Goal: Check status: Check status

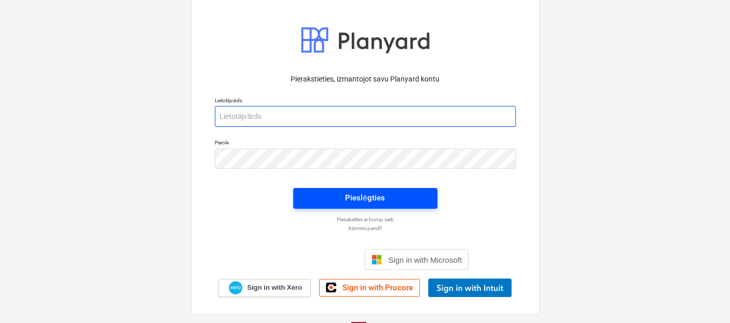
type input "[EMAIL_ADDRESS][DOMAIN_NAME]"
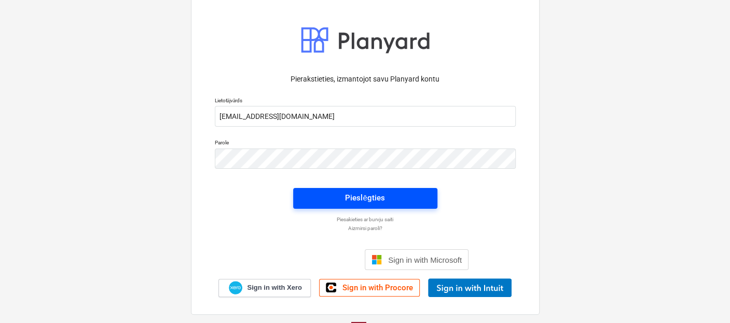
click at [363, 196] on div "Pieslēgties" at bounding box center [364, 197] width 39 height 13
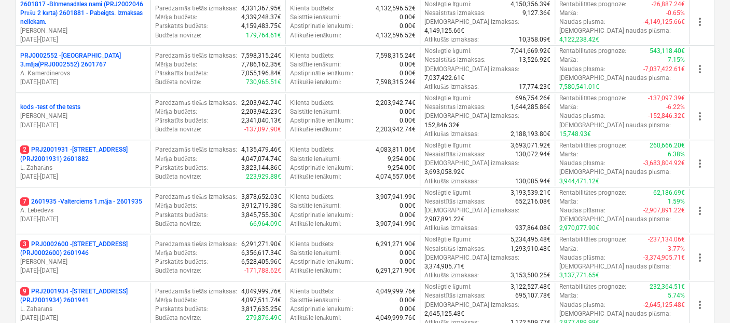
scroll to position [368, 0]
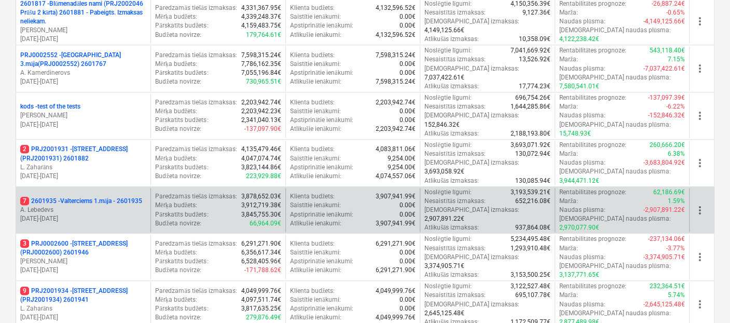
click at [109, 197] on p "7 2601935 - Valterciems 1.māja - 2601935" at bounding box center [81, 201] width 122 height 9
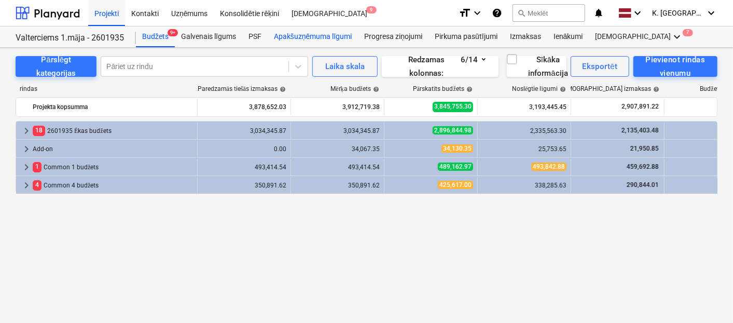
click at [303, 37] on div "Apakšuzņēmuma līgumi" at bounding box center [313, 36] width 90 height 21
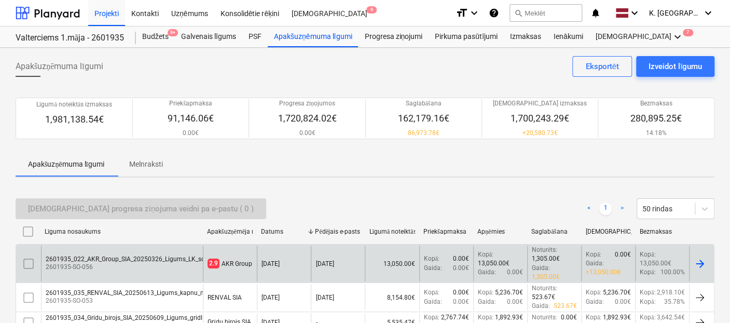
click at [158, 248] on div "2601935_022_AKR_Group_SIA_20250326_Ligums_LK_sonesana_EV44_IELA.pdf 2601935-SO-…" at bounding box center [122, 263] width 162 height 36
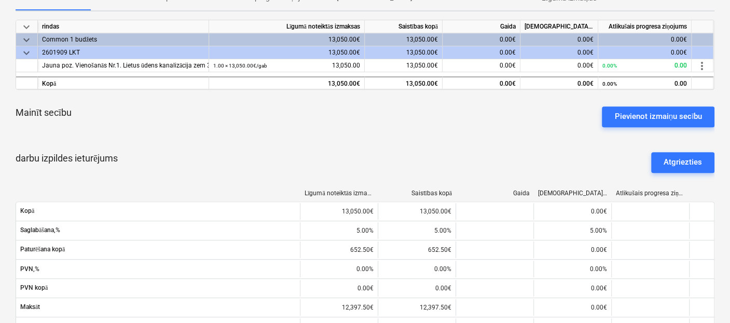
scroll to position [8, 0]
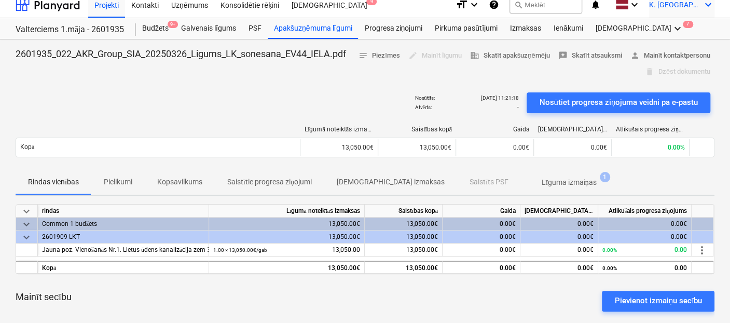
click at [704, 2] on icon "keyboard_arrow_down" at bounding box center [708, 4] width 12 height 12
click at [674, 47] on div "Izlogoties" at bounding box center [683, 49] width 62 height 17
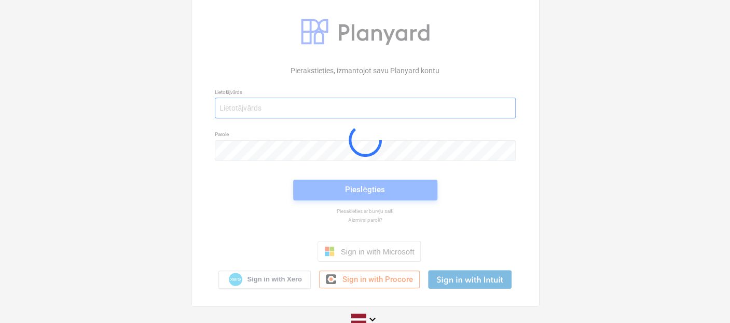
type input "[EMAIL_ADDRESS][DOMAIN_NAME]"
